Goal: Task Accomplishment & Management: Complete application form

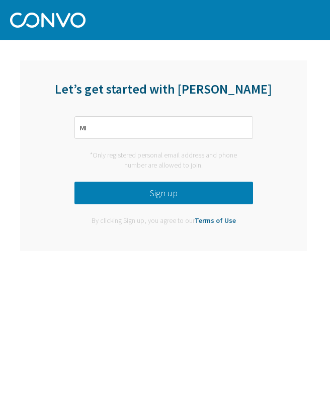
type input "M"
type input "[EMAIL_ADDRESS][DOMAIN_NAME]"
click at [202, 192] on button "Sign up" at bounding box center [164, 193] width 179 height 23
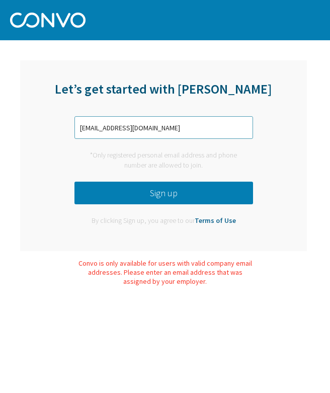
drag, startPoint x: 176, startPoint y: 130, endPoint x: 33, endPoint y: 133, distance: 143.0
click at [33, 134] on div "Let’s get started with Convo miireiabernes03@gmail.com *Only registered persona…" at bounding box center [163, 155] width 287 height 191
drag, startPoint x: 171, startPoint y: 133, endPoint x: 38, endPoint y: 139, distance: 133.1
click at [37, 141] on div "Let’s get started with Convo miireiabernes03@gmail.com *Only registered persona…" at bounding box center [163, 155] width 287 height 191
drag, startPoint x: 174, startPoint y: 127, endPoint x: 48, endPoint y: 127, distance: 125.9
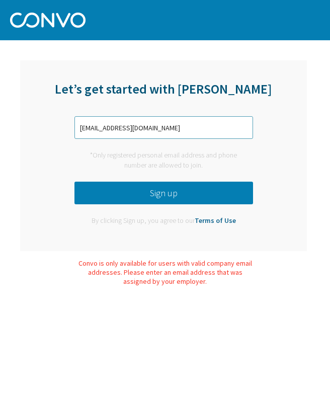
click at [48, 127] on div "Let’s get started with Convo miireiabernes03@gmail.com *Only registered persona…" at bounding box center [163, 155] width 287 height 191
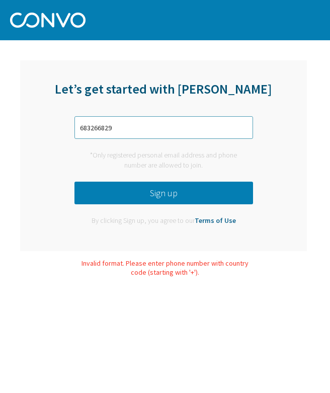
click at [81, 128] on input "683266829" at bounding box center [164, 127] width 179 height 23
type input "+34 683266829"
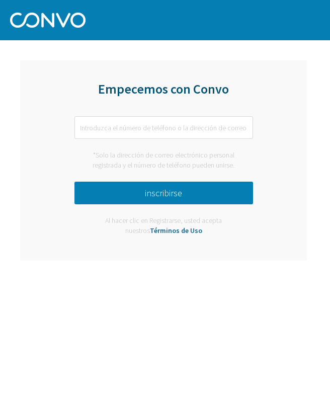
click at [250, 49] on html "Log in Pricing Security Apps Contact Sales Careers 1 1 1 Empecemos con Convo *S…" at bounding box center [165, 24] width 330 height 49
click at [189, 130] on input "text" at bounding box center [164, 127] width 179 height 23
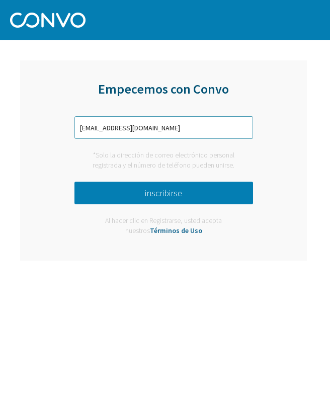
type input "[EMAIL_ADDRESS][DOMAIN_NAME]"
click at [180, 196] on button "inscribirse" at bounding box center [164, 193] width 179 height 23
